Goal: Transaction & Acquisition: Purchase product/service

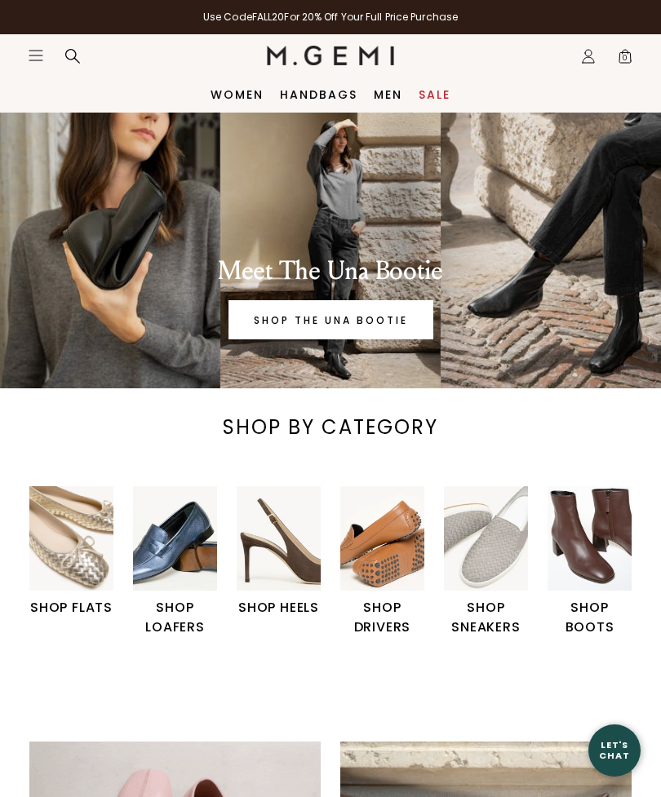
click at [66, 605] on h1 "SHOP FLATS" at bounding box center [71, 608] width 84 height 20
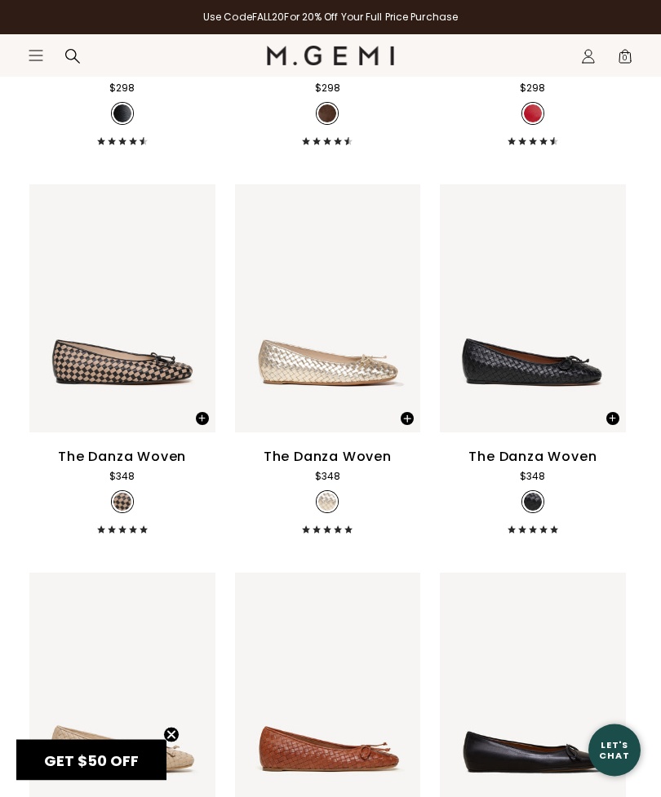
scroll to position [1654, 0]
click at [273, 461] on div "The Danza Woven" at bounding box center [328, 457] width 128 height 20
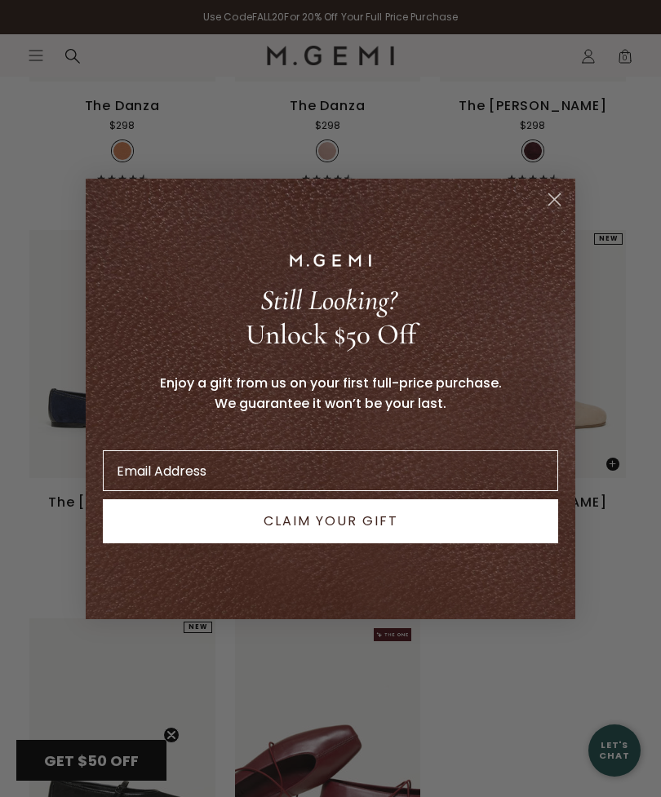
scroll to position [2783, 0]
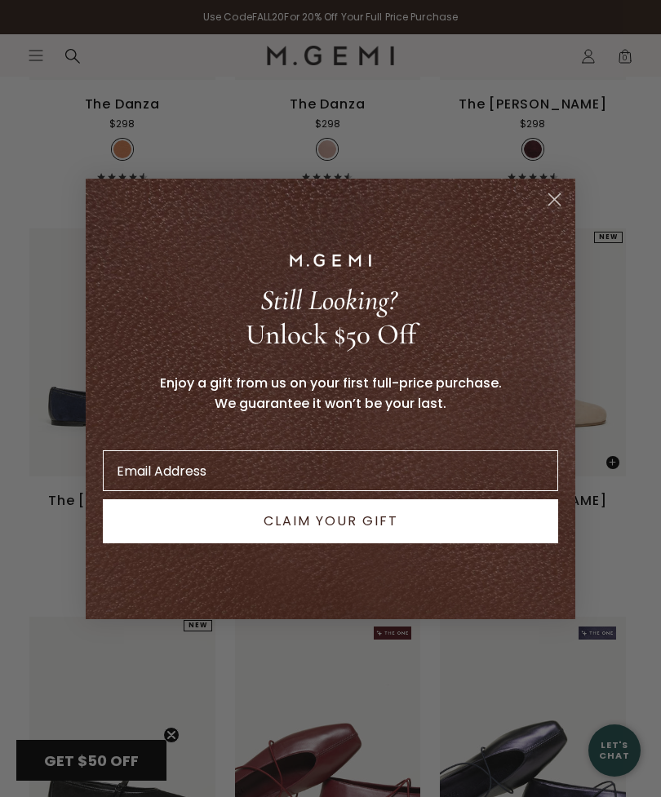
click at [556, 212] on circle "Close dialog" at bounding box center [554, 198] width 27 height 27
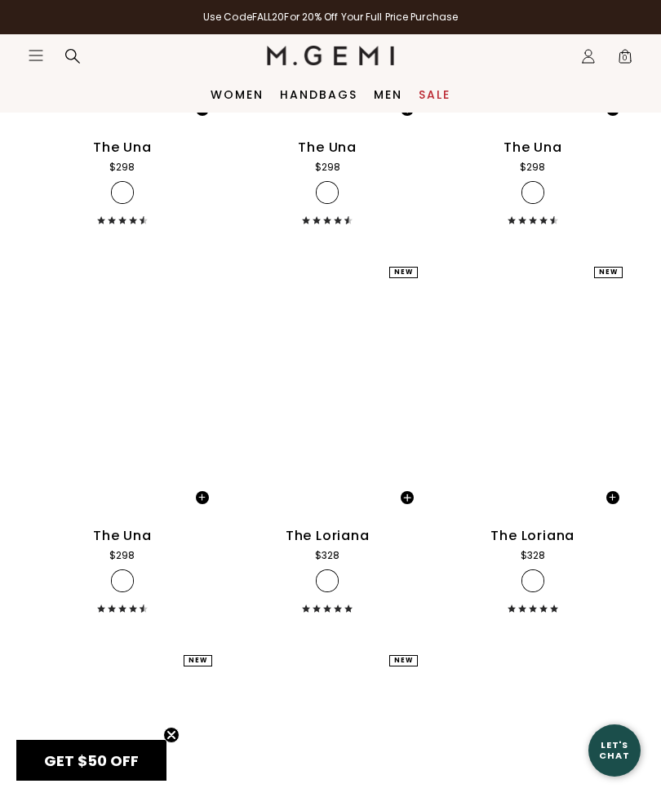
scroll to position [5063, 0]
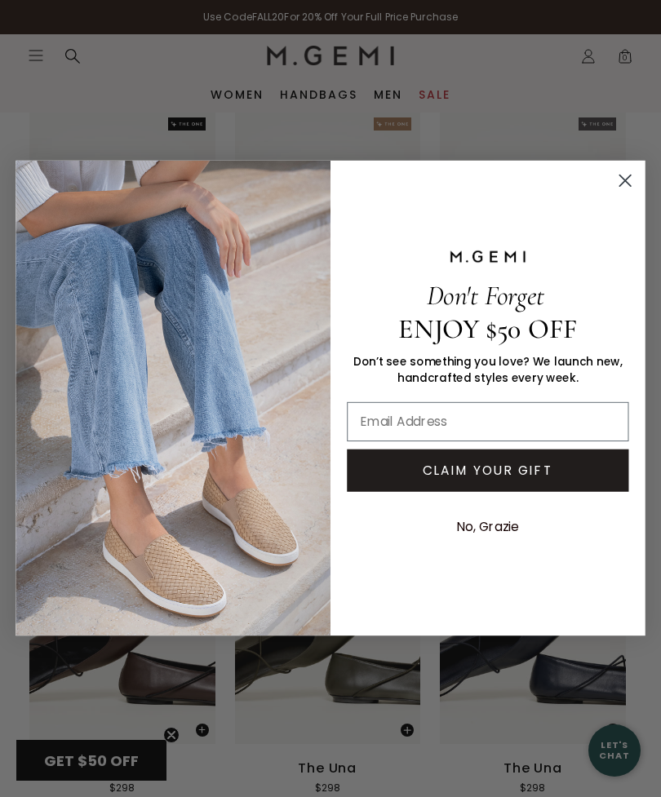
click at [628, 176] on circle "Close dialog" at bounding box center [625, 181] width 26 height 26
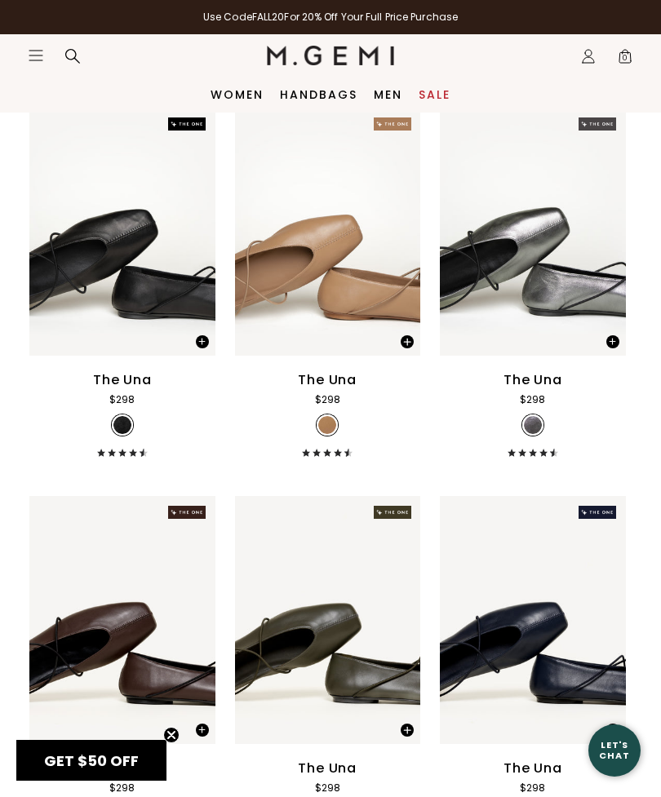
scroll to position [4060, 0]
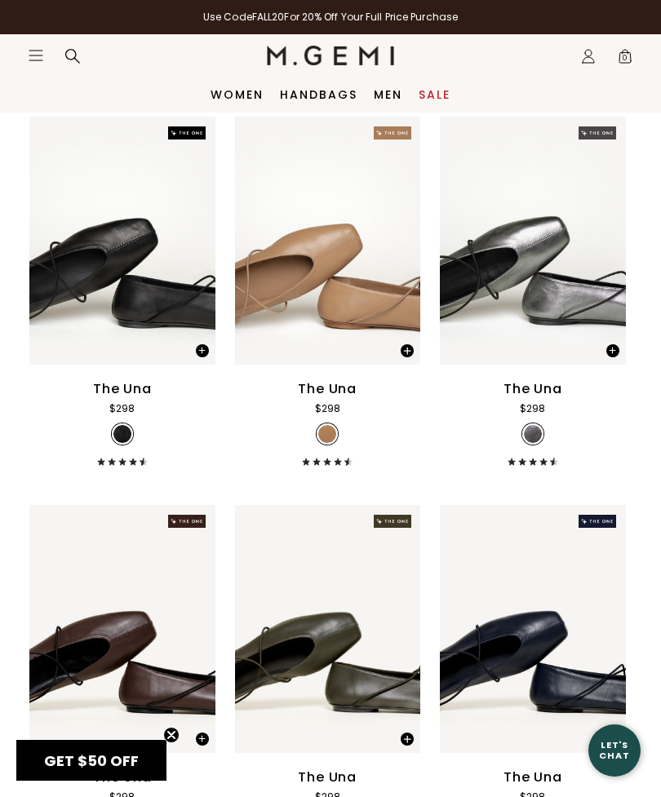
click at [37, 51] on icon "Icons/20x20/hamburger@2x" at bounding box center [36, 55] width 16 height 16
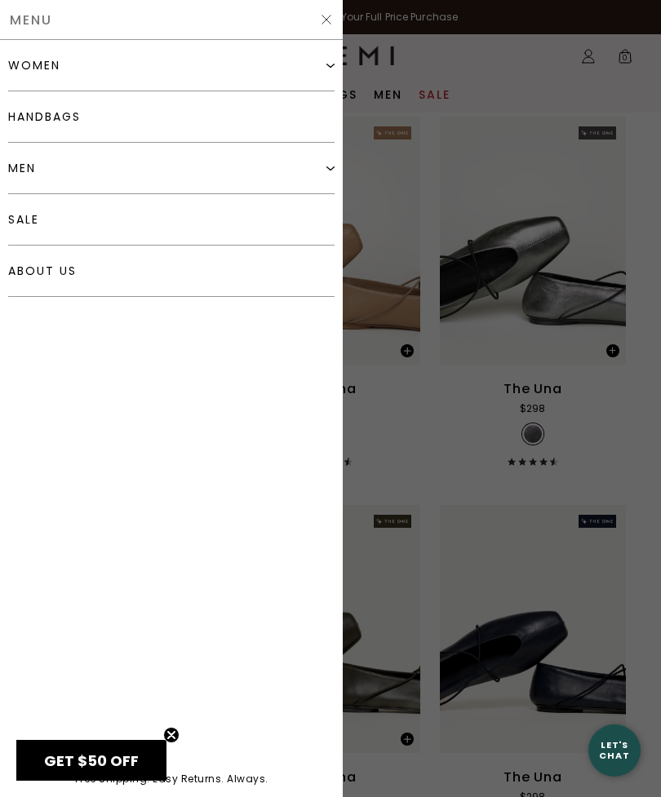
click at [330, 69] on img at bounding box center [330, 65] width 8 height 8
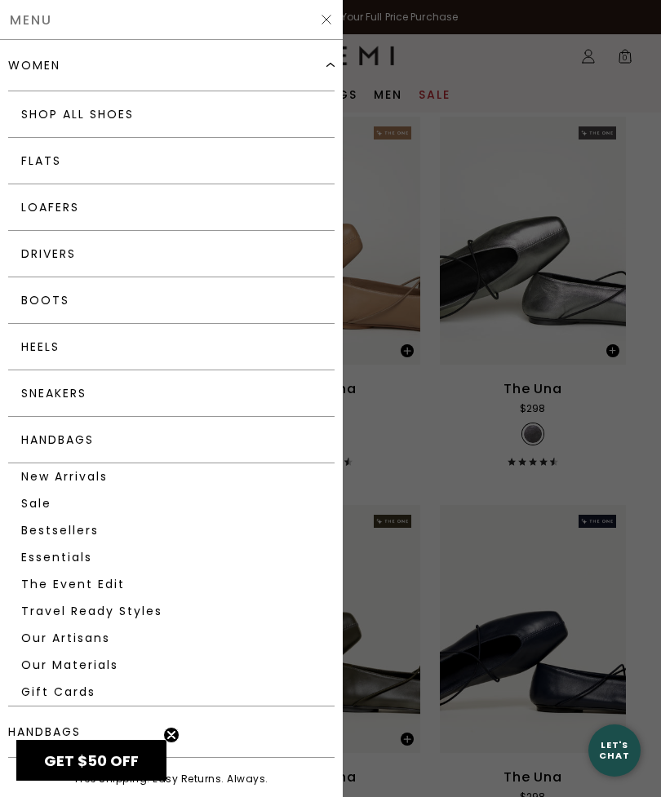
click at [124, 112] on link "Shop All Shoes" at bounding box center [171, 114] width 326 height 47
click at [625, 192] on div at bounding box center [330, 398] width 661 height 797
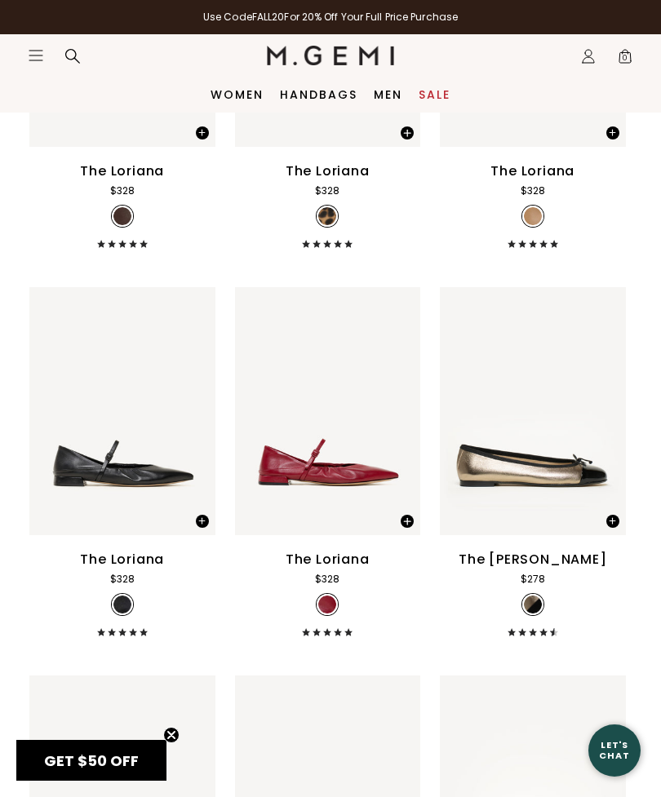
scroll to position [5752, 0]
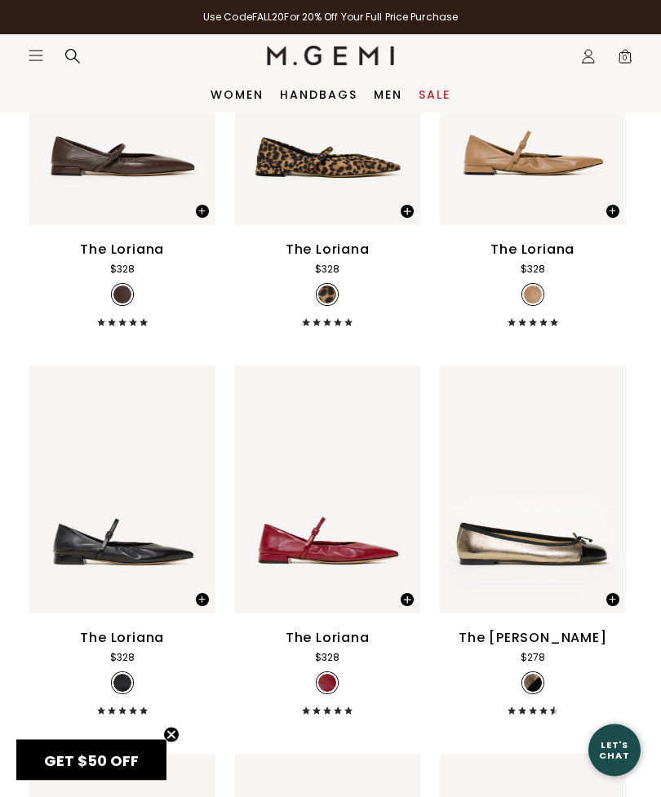
click at [39, 50] on icon "Icons/20x20/hamburger@2x" at bounding box center [36, 55] width 16 height 16
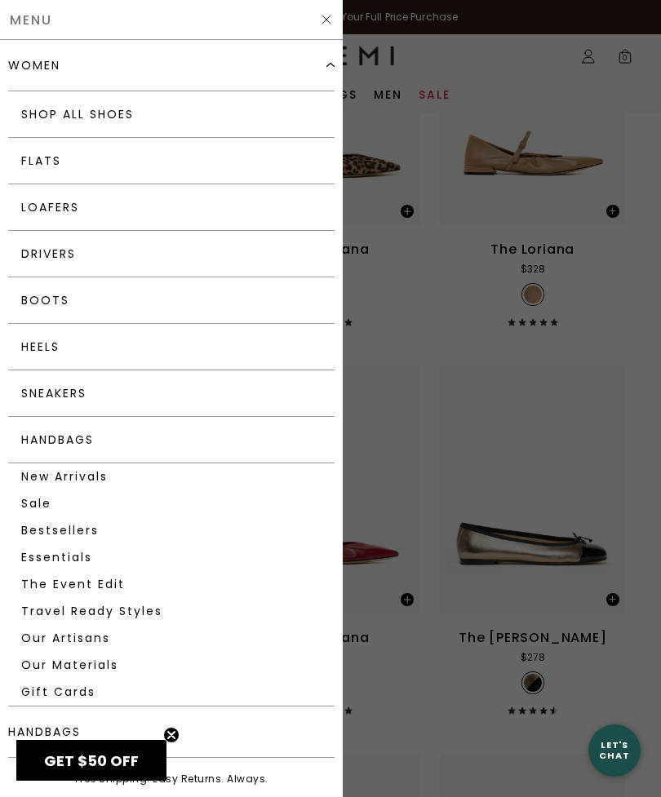
click at [60, 295] on link "Boots" at bounding box center [171, 300] width 326 height 47
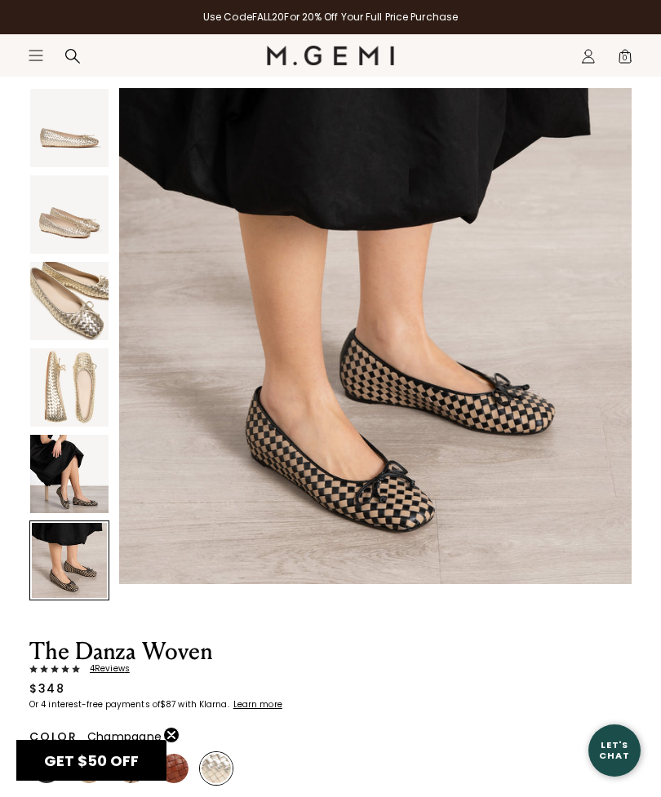
scroll to position [2660, 0]
click at [99, 765] on img at bounding box center [88, 768] width 29 height 29
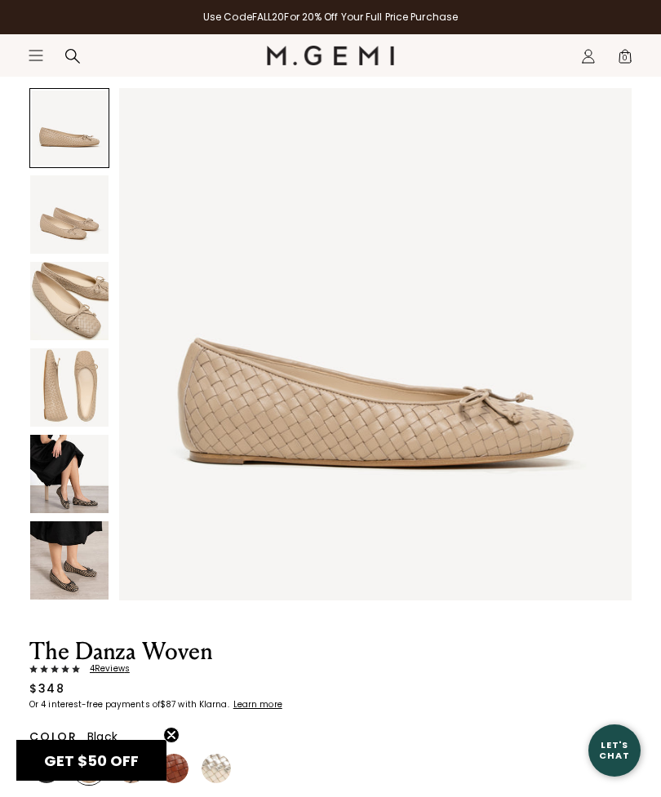
click at [47, 769] on img at bounding box center [46, 768] width 29 height 29
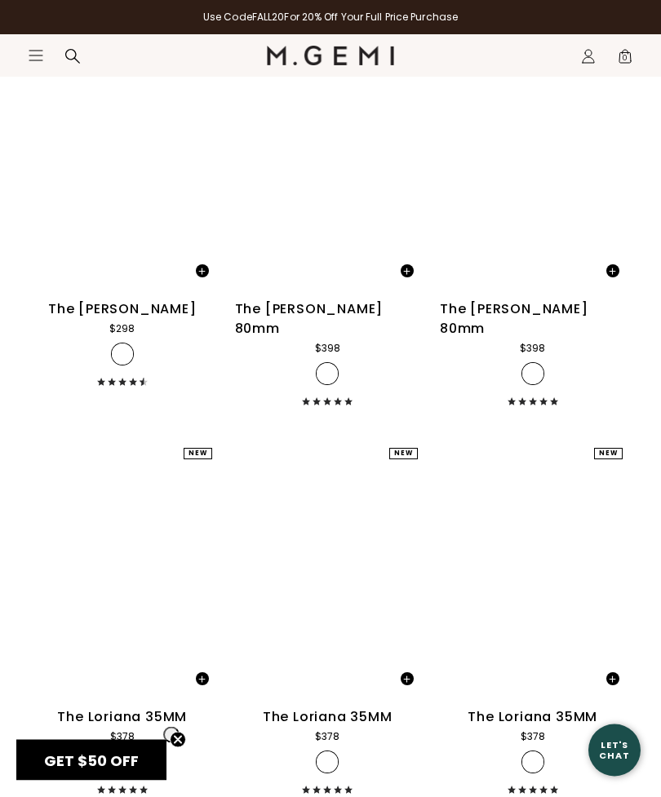
scroll to position [15495, 0]
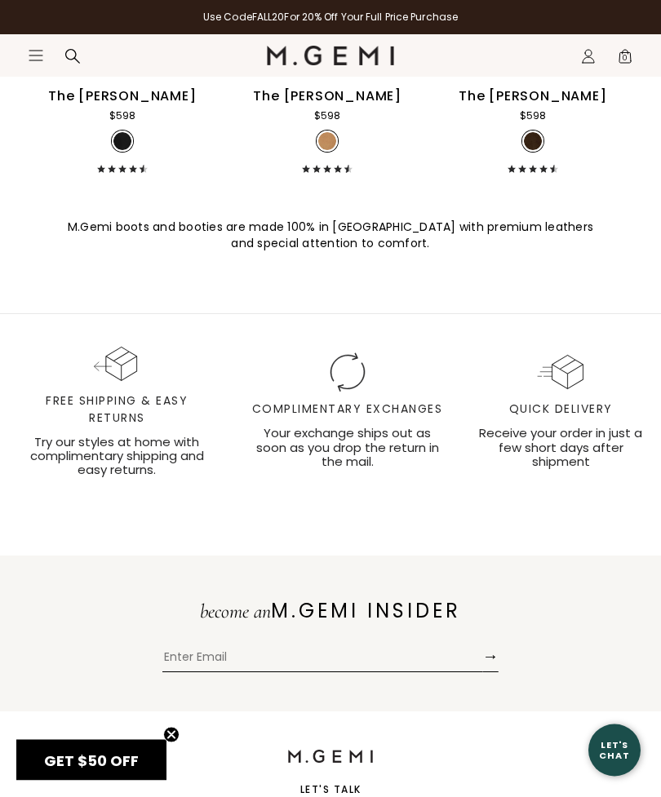
scroll to position [2389, 0]
